Goal: Task Accomplishment & Management: Use online tool/utility

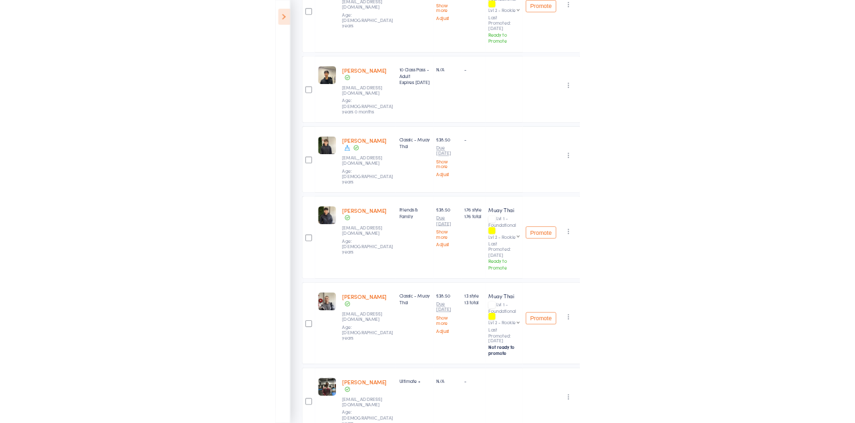
scroll to position [252, 0]
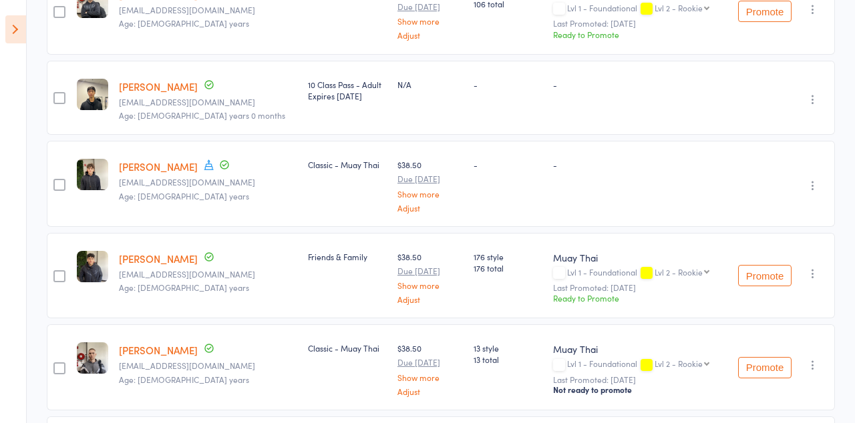
click at [15, 37] on icon at bounding box center [15, 29] width 21 height 28
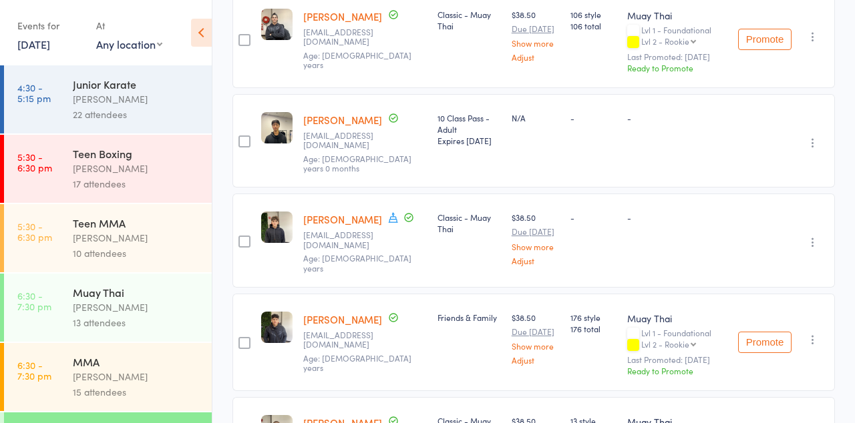
click at [43, 41] on link "[DATE]" at bounding box center [33, 44] width 33 height 15
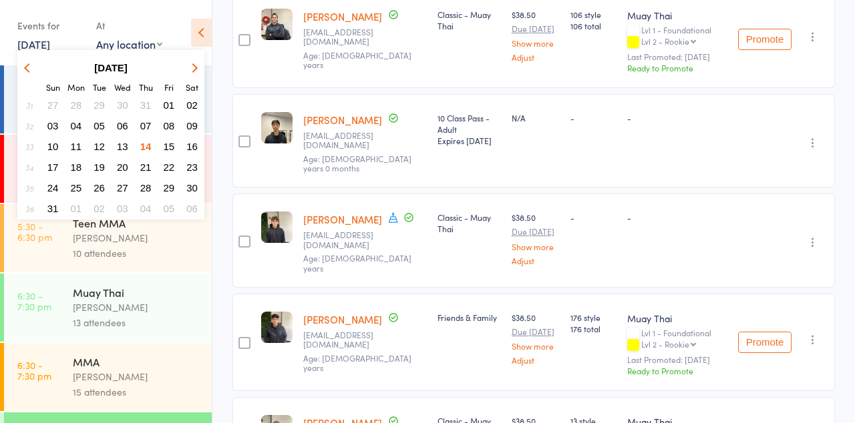
click at [164, 148] on span "15" at bounding box center [169, 146] width 11 height 11
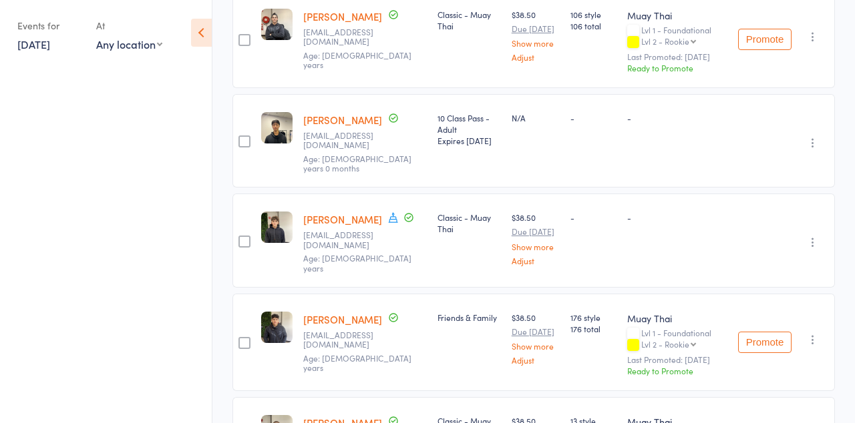
scroll to position [315, 0]
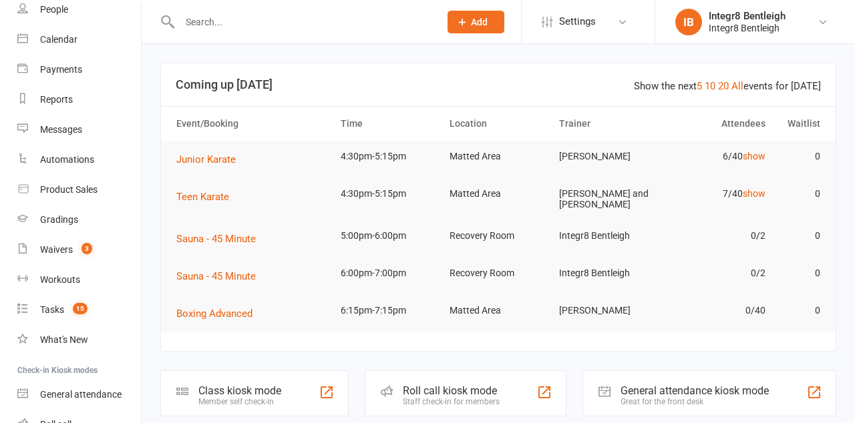
scroll to position [188, 0]
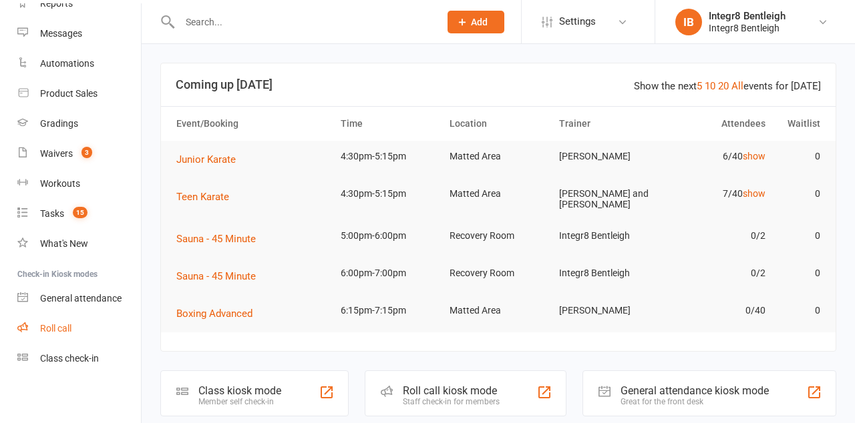
click at [57, 335] on link "Roll call" at bounding box center [79, 329] width 124 height 30
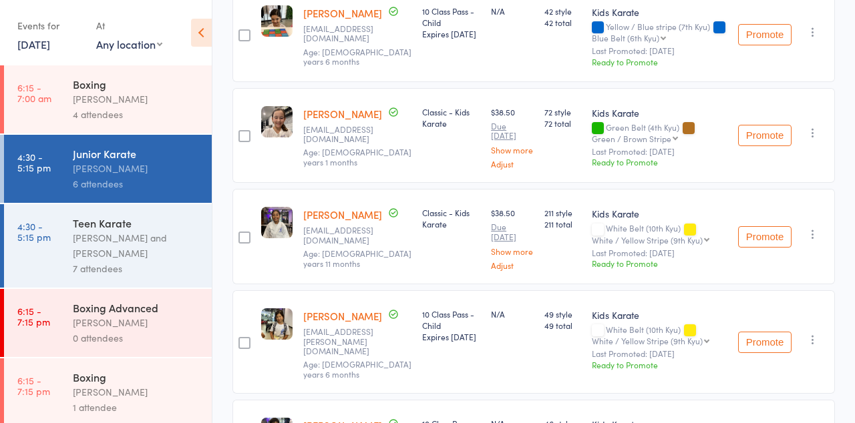
scroll to position [377, 0]
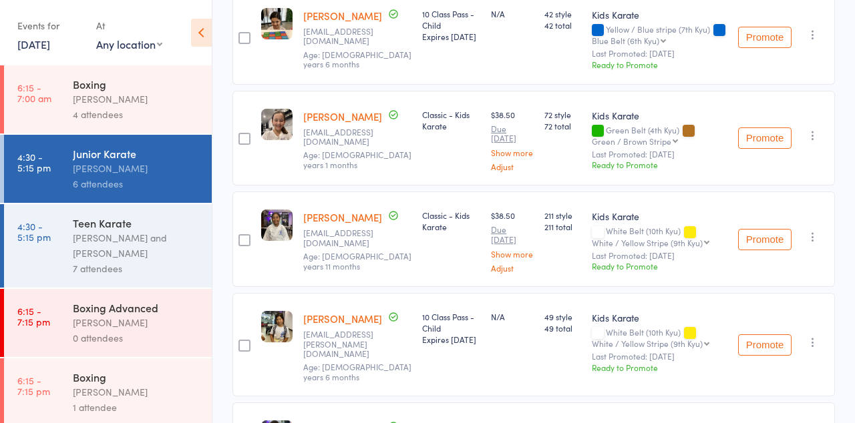
click at [140, 259] on div "[PERSON_NAME] and [PERSON_NAME]" at bounding box center [137, 245] width 128 height 31
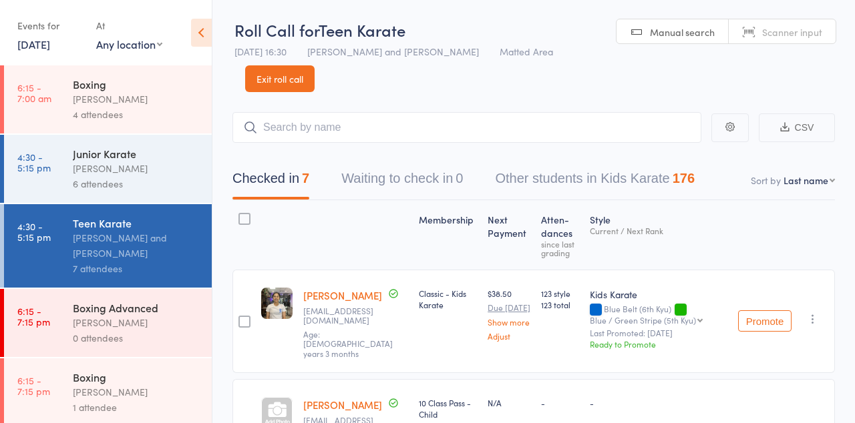
click at [130, 184] on div "6 attendees" at bounding box center [137, 183] width 128 height 15
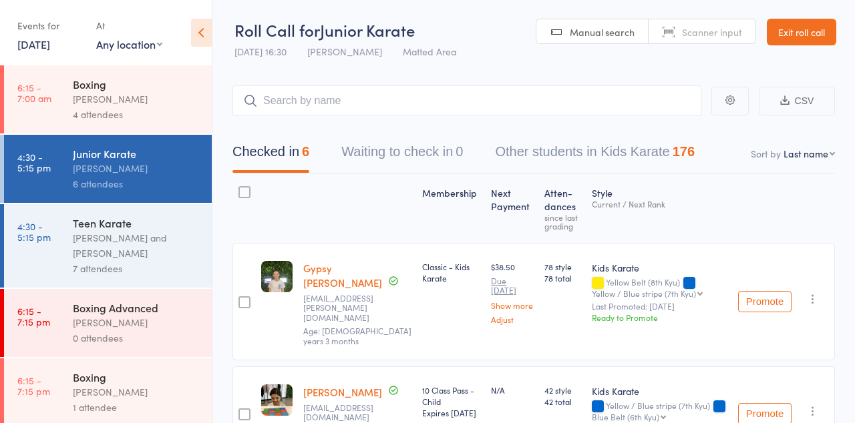
click at [181, 246] on div "Giuseppe Amato and Domenic Amato" at bounding box center [137, 245] width 128 height 31
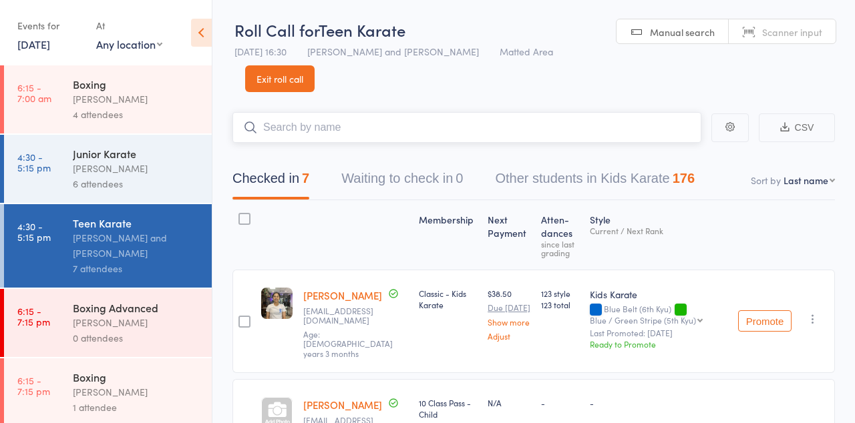
click at [410, 132] on input "search" at bounding box center [466, 127] width 469 height 31
type input "Isabell"
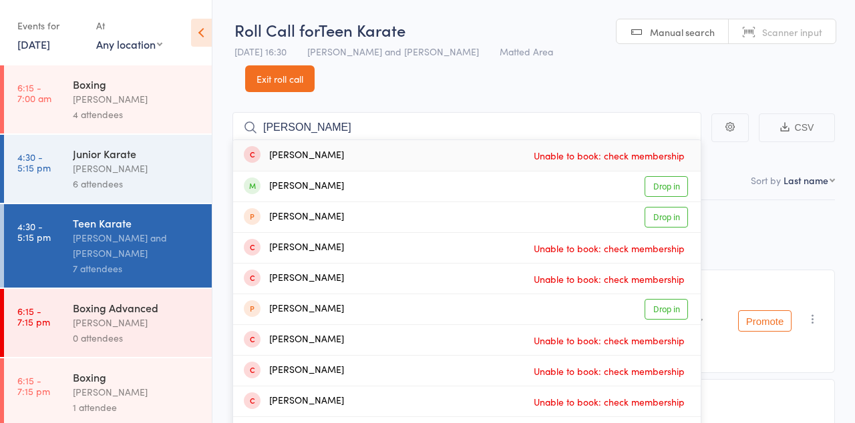
click at [621, 151] on span "Unable to book: check membership" at bounding box center [609, 156] width 158 height 20
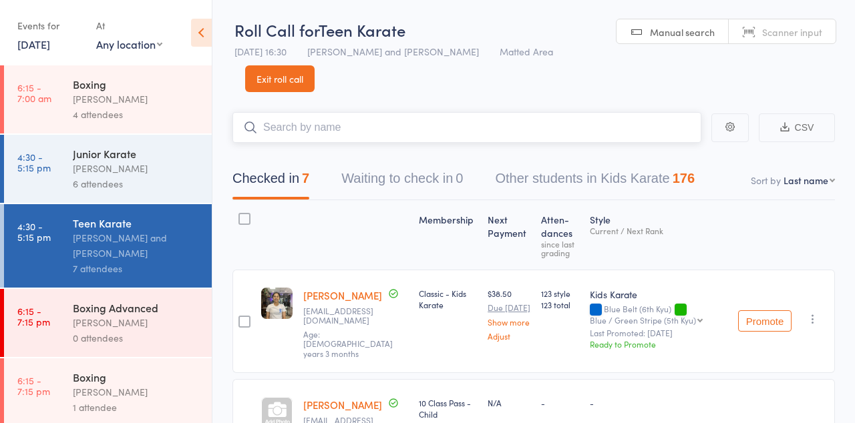
click at [630, 128] on input "search" at bounding box center [466, 127] width 469 height 31
type input "Isabella"
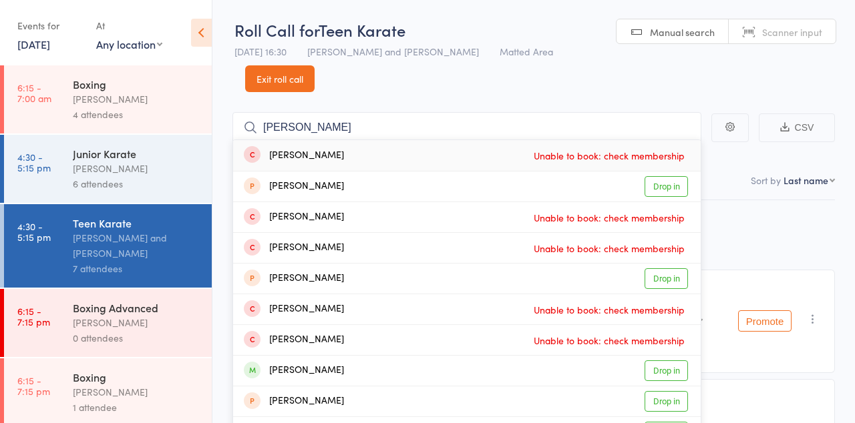
click at [309, 156] on div "Isabella Cure" at bounding box center [294, 155] width 100 height 15
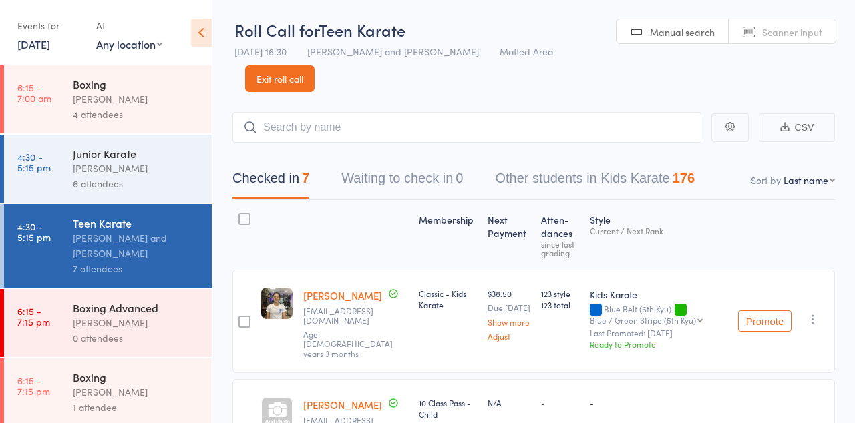
click at [162, 172] on div "[PERSON_NAME]" at bounding box center [137, 168] width 128 height 15
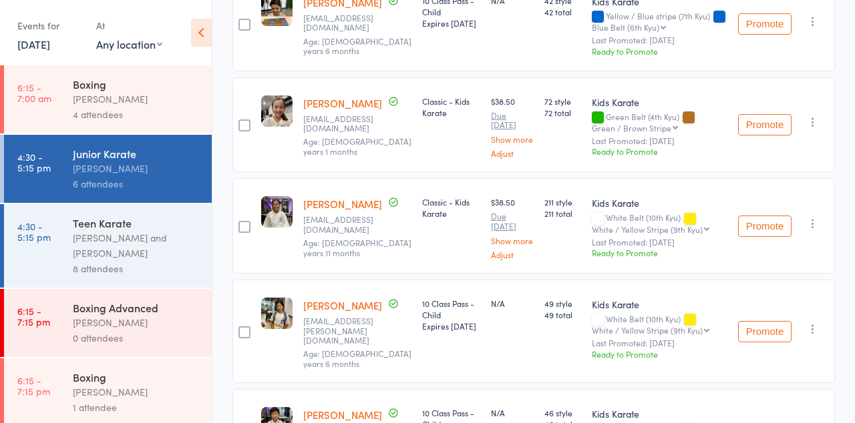
scroll to position [391, 0]
